Goal: Information Seeking & Learning: Learn about a topic

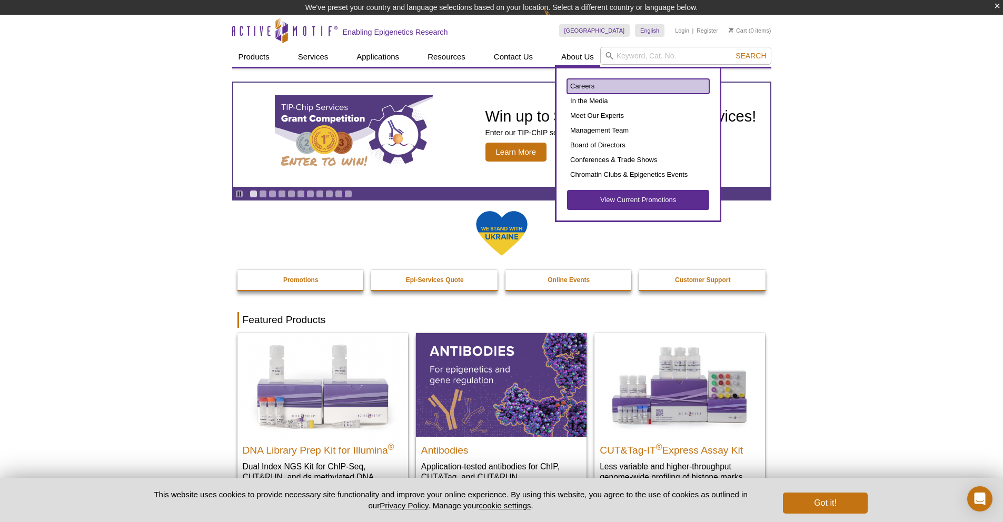
click at [586, 86] on link "Careers" at bounding box center [638, 86] width 142 height 15
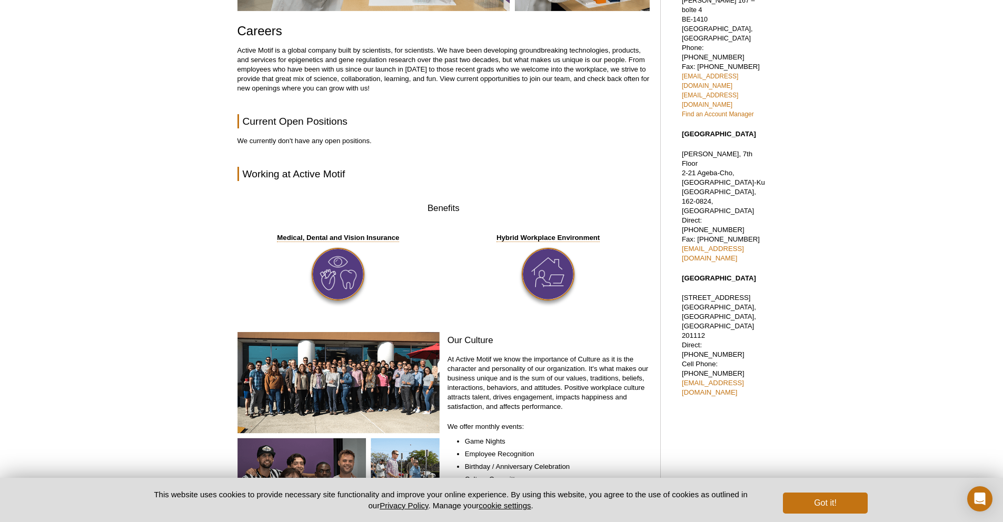
scroll to position [244, 0]
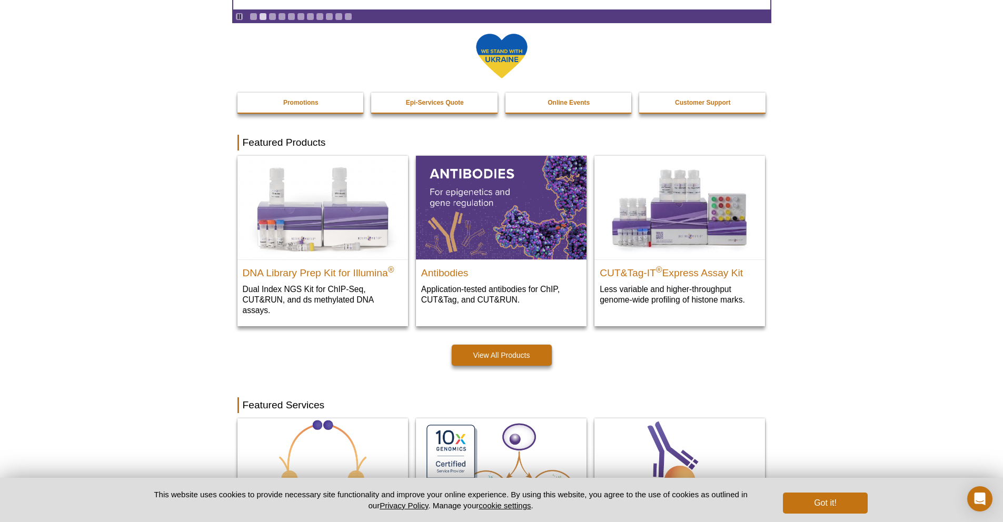
scroll to position [111, 0]
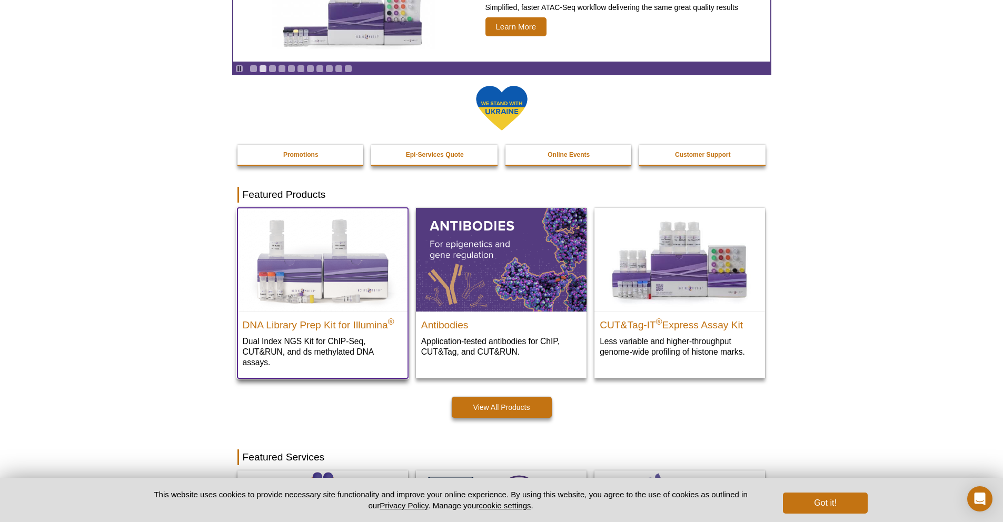
click at [308, 346] on p "Dual Index NGS Kit for ChIP-Seq, CUT&RUN, and ds methylated DNA assays." at bounding box center [323, 352] width 160 height 32
click at [343, 281] on img at bounding box center [322, 259] width 171 height 103
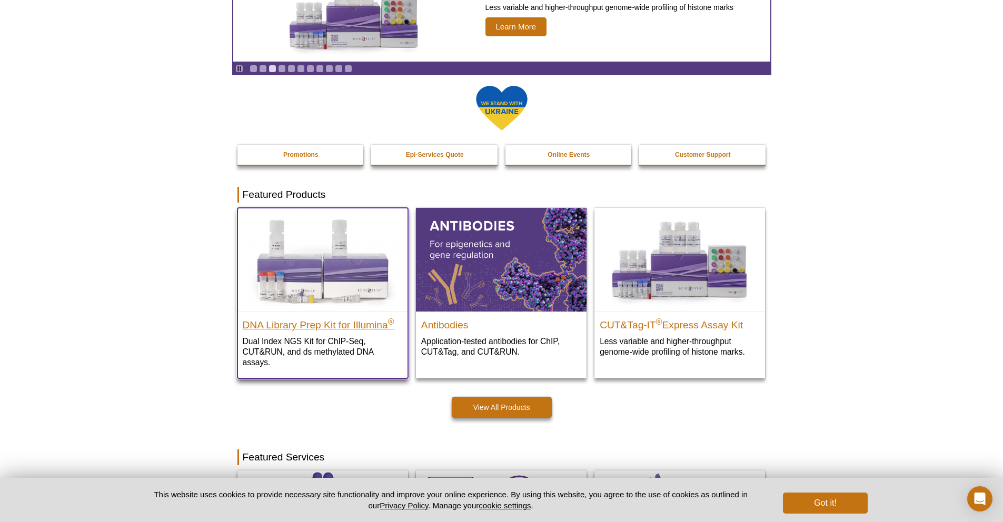
click at [333, 325] on h2 "DNA Library Prep Kit for Illumina ®" at bounding box center [323, 323] width 160 height 16
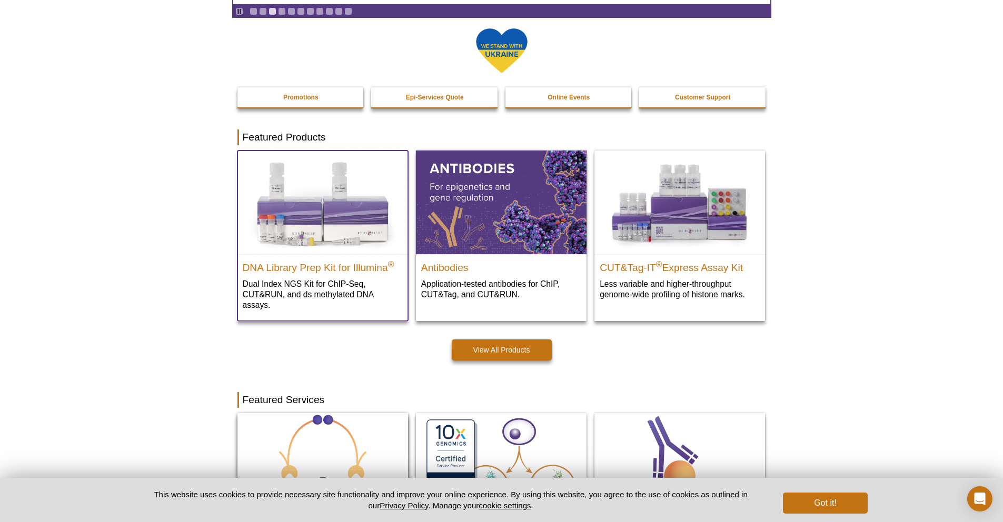
scroll to position [145, 0]
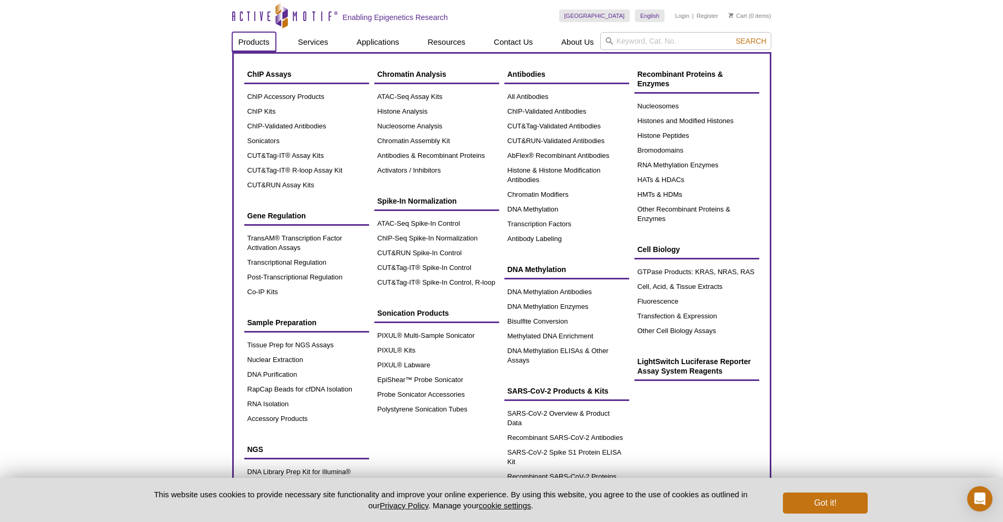
click at [238, 40] on link "Products" at bounding box center [254, 42] width 44 height 20
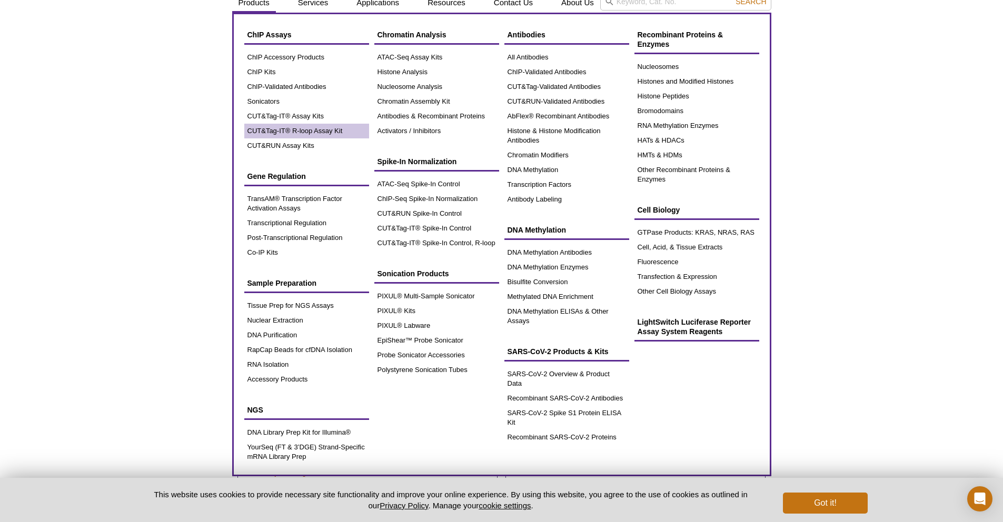
scroll to position [42, 0]
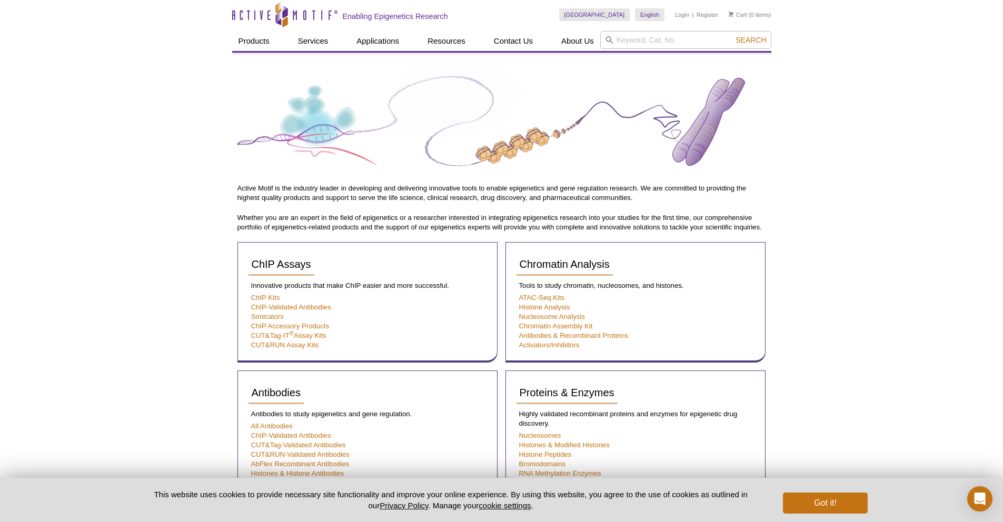
scroll to position [0, 0]
